Goal: Entertainment & Leisure: Browse casually

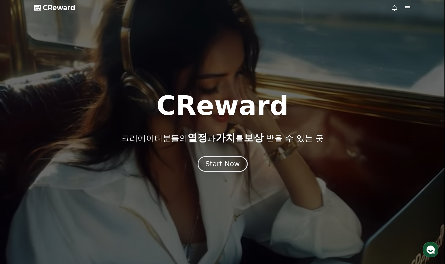
click at [223, 166] on div "Start Now" at bounding box center [222, 163] width 34 height 9
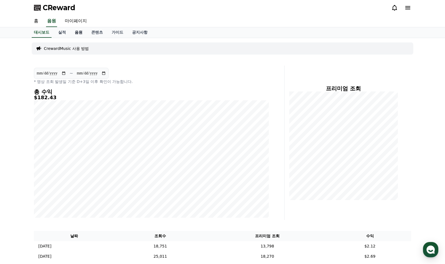
click at [78, 34] on link "음원" at bounding box center [78, 32] width 17 height 10
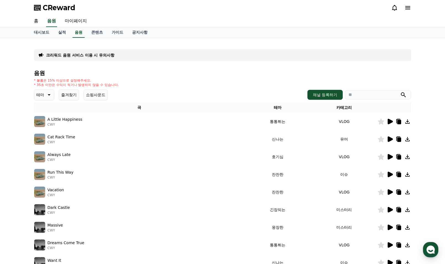
click at [66, 94] on button "즐겨찾기" at bounding box center [69, 94] width 20 height 11
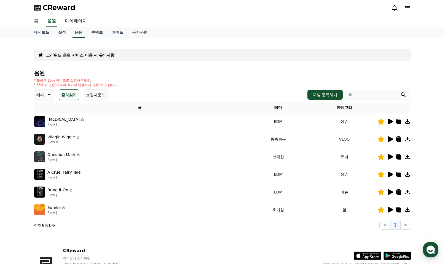
click at [39, 95] on p "테마" at bounding box center [40, 95] width 8 height 8
click at [44, 128] on button "반전" at bounding box center [41, 127] width 12 height 12
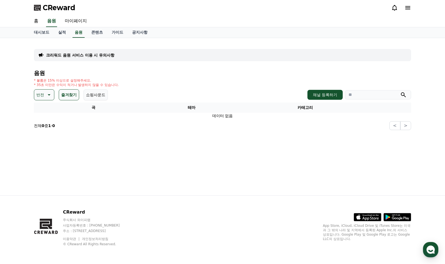
click at [44, 98] on button "반전" at bounding box center [44, 94] width 20 height 11
click at [61, 95] on button "즐겨찾기" at bounding box center [69, 94] width 20 height 11
click at [143, 105] on th "곡" at bounding box center [93, 108] width 119 height 10
click at [150, 80] on div "* 볼륨은 15% 이상으로 설정해주세요. * 35초 미만은 수익이 적거나 발생하지 않을 수 있습니다." at bounding box center [222, 82] width 377 height 9
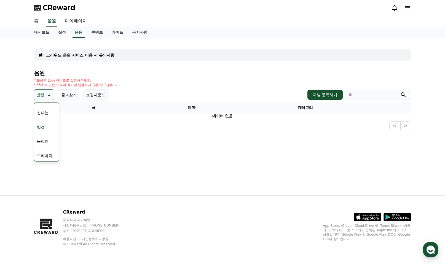
click at [42, 127] on button "반전" at bounding box center [41, 127] width 12 height 12
click at [43, 94] on p "반전" at bounding box center [40, 95] width 8 height 8
click at [44, 147] on button "긴장되는" at bounding box center [45, 147] width 20 height 12
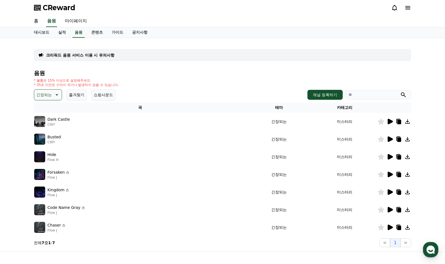
click at [391, 119] on icon at bounding box center [389, 121] width 7 height 7
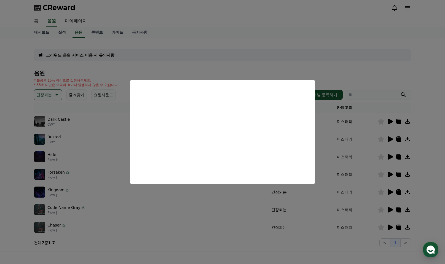
click at [389, 139] on button "close modal" at bounding box center [222, 132] width 445 height 264
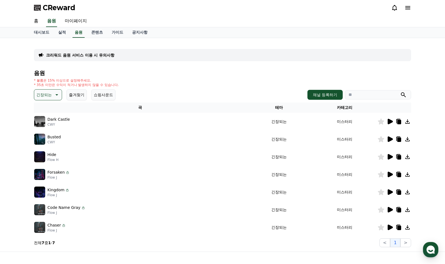
click at [389, 139] on icon at bounding box center [390, 139] width 5 height 6
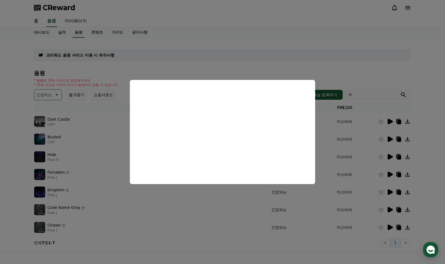
click at [391, 155] on button "close modal" at bounding box center [222, 132] width 445 height 264
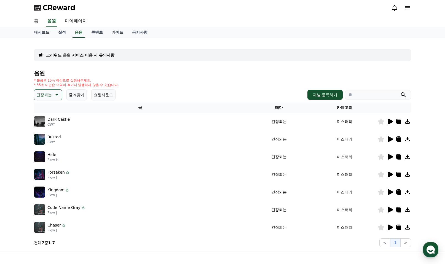
click at [389, 158] on icon at bounding box center [390, 157] width 5 height 6
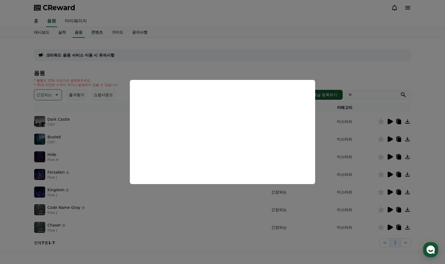
click at [391, 174] on button "close modal" at bounding box center [222, 132] width 445 height 264
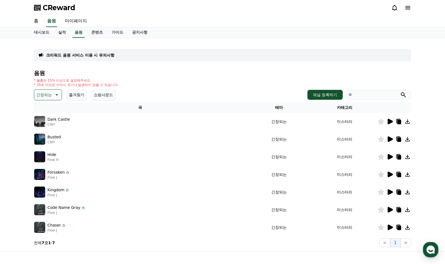
click at [46, 97] on p "긴장되는" at bounding box center [43, 95] width 15 height 8
click at [45, 130] on button "잔잔한" at bounding box center [43, 131] width 16 height 12
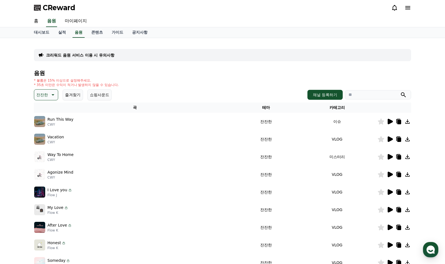
click at [388, 141] on icon at bounding box center [390, 139] width 5 height 6
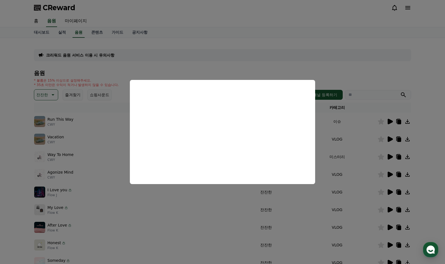
click at [391, 155] on button "close modal" at bounding box center [222, 132] width 445 height 264
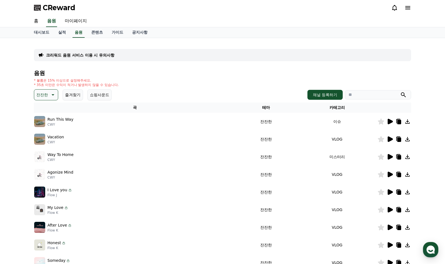
click at [387, 158] on icon at bounding box center [389, 157] width 7 height 7
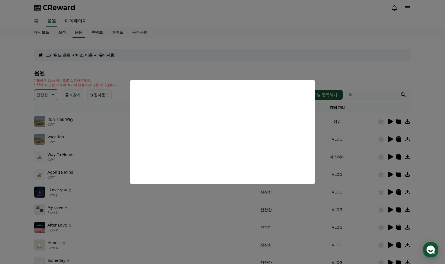
click at [206, 215] on button "close modal" at bounding box center [222, 132] width 445 height 264
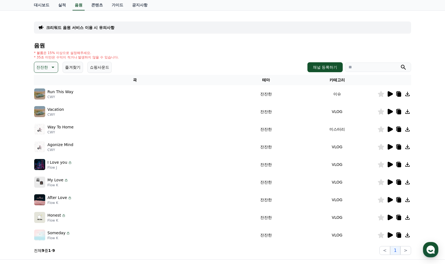
scroll to position [83, 0]
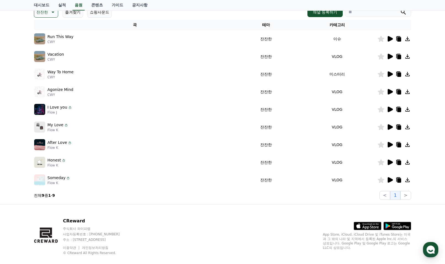
click at [390, 180] on icon at bounding box center [390, 180] width 5 height 6
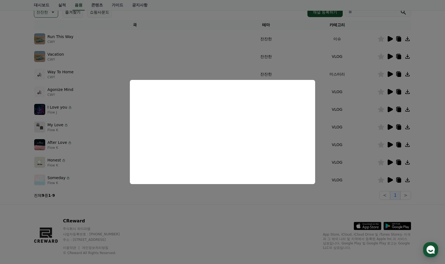
click at [391, 162] on button "close modal" at bounding box center [222, 132] width 445 height 264
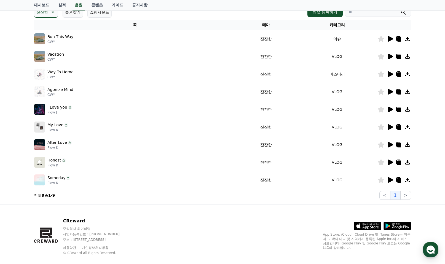
click at [389, 162] on icon at bounding box center [390, 163] width 5 height 6
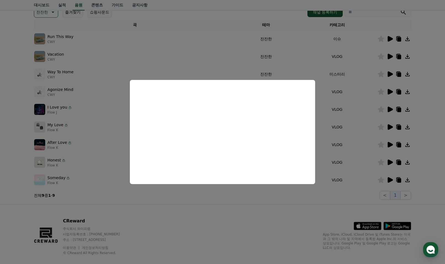
click at [390, 179] on button "close modal" at bounding box center [222, 132] width 445 height 264
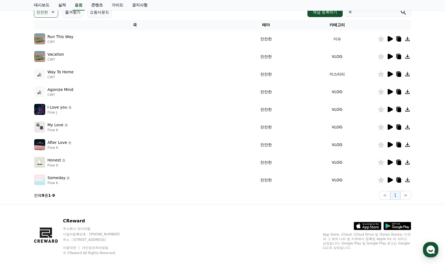
click at [400, 180] on icon at bounding box center [399, 180] width 4 height 4
click at [389, 144] on icon at bounding box center [390, 145] width 5 height 6
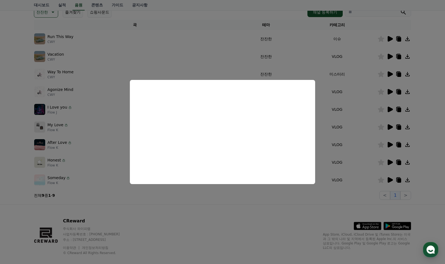
click at [233, 215] on button "close modal" at bounding box center [222, 132] width 445 height 264
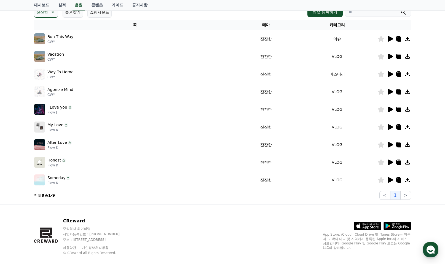
click at [390, 91] on icon at bounding box center [390, 92] width 5 height 6
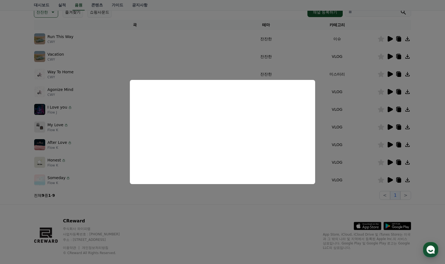
click at [213, 214] on button "close modal" at bounding box center [222, 132] width 445 height 264
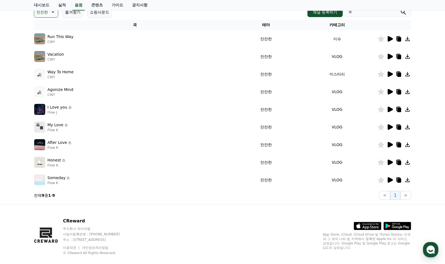
click at [390, 180] on icon at bounding box center [390, 180] width 5 height 6
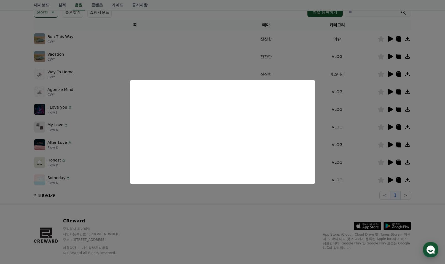
click at [399, 181] on button "close modal" at bounding box center [222, 132] width 445 height 264
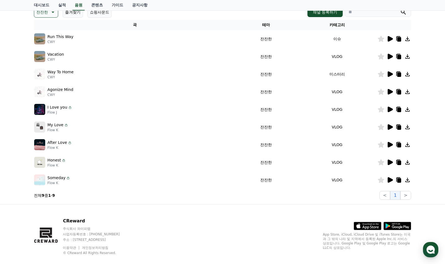
click at [399, 181] on icon at bounding box center [399, 180] width 4 height 4
